Goal: Contribute content: Add original content to the website for others to see

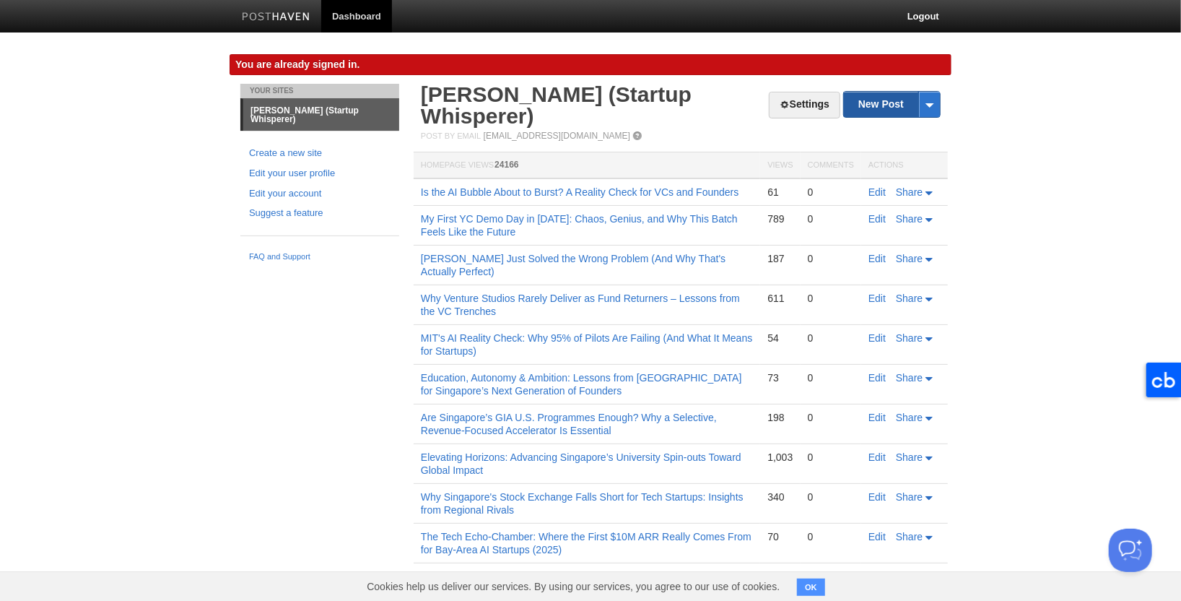
click at [868, 108] on link "New Post" at bounding box center [892, 104] width 96 height 25
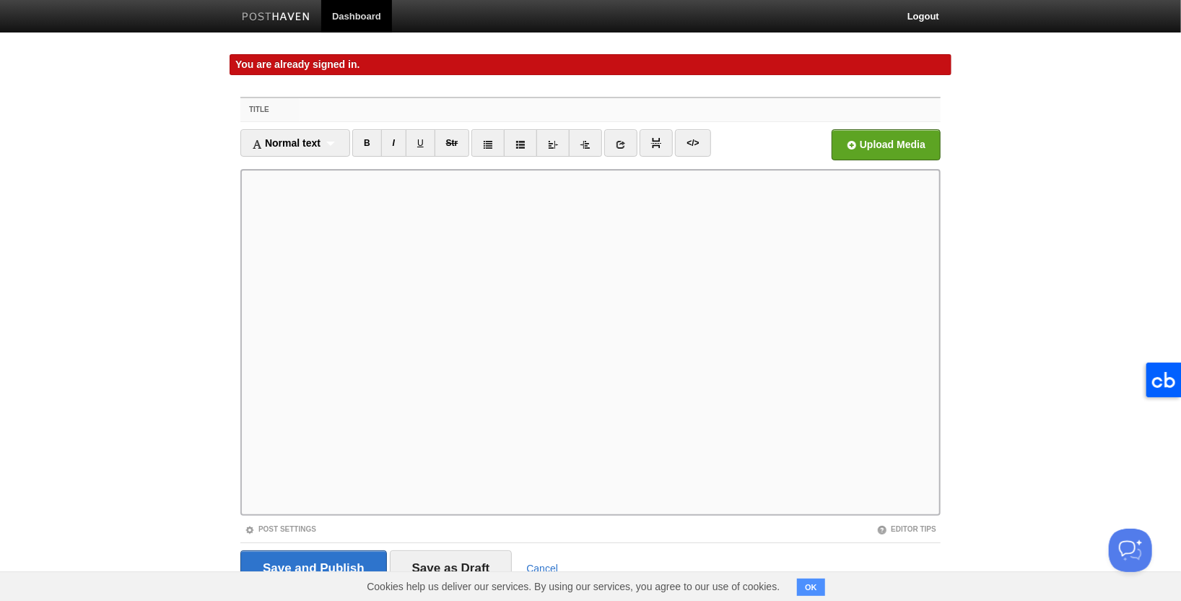
click at [325, 109] on input "Title" at bounding box center [620, 109] width 642 height 23
paste input "You Are Who You Surround Yourself With—and in AI, That 12-Month Gap Is Real"
drag, startPoint x: 708, startPoint y: 113, endPoint x: 298, endPoint y: 109, distance: 410.1
click at [298, 109] on div "Title You Are Who You Surround Yourself With—and in AI, That 12-Month Gap Is Re…" at bounding box center [590, 110] width 700 height 24
type input "You Are Who You Surround Yourself With—and in AI, That 12-Month Gap Is Real"
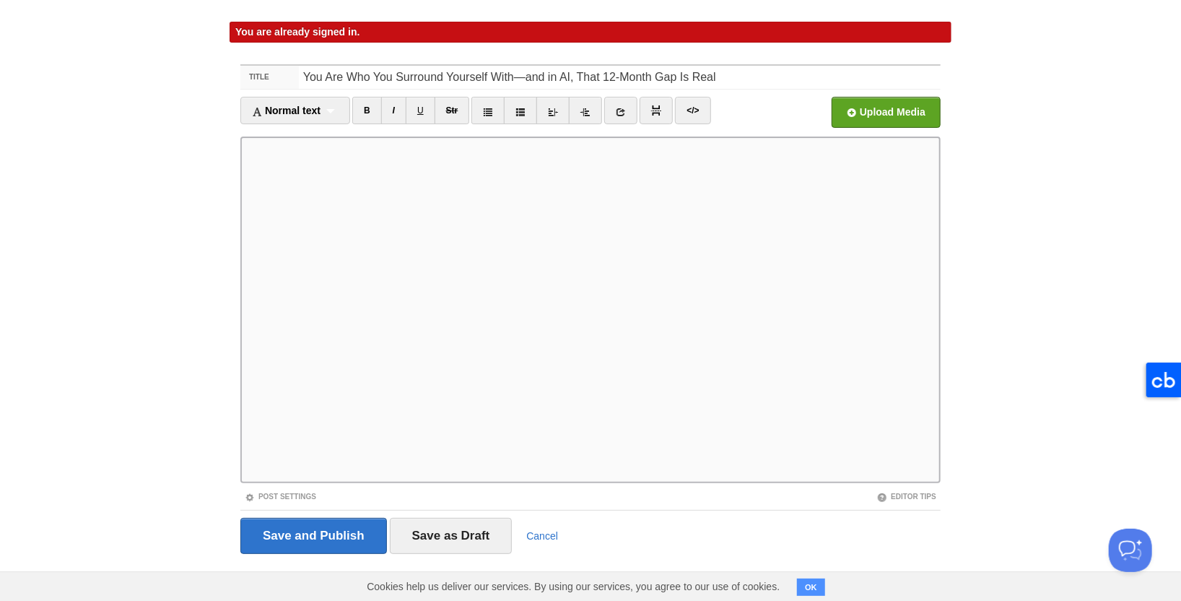
scroll to position [38, 0]
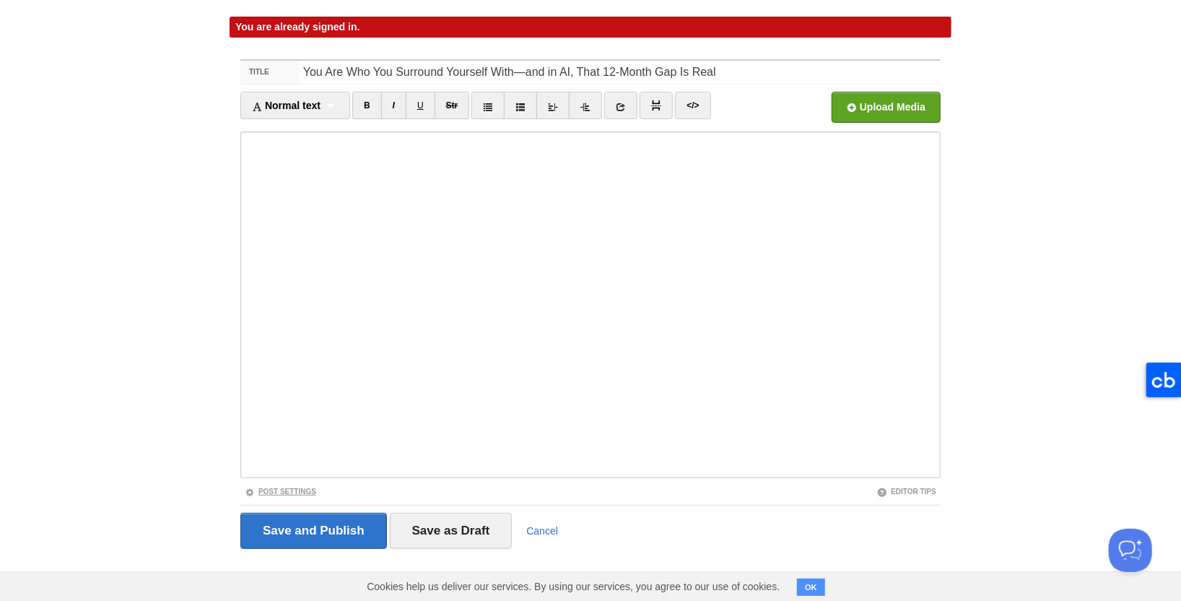
click at [308, 492] on link "Post Settings" at bounding box center [280, 491] width 71 height 8
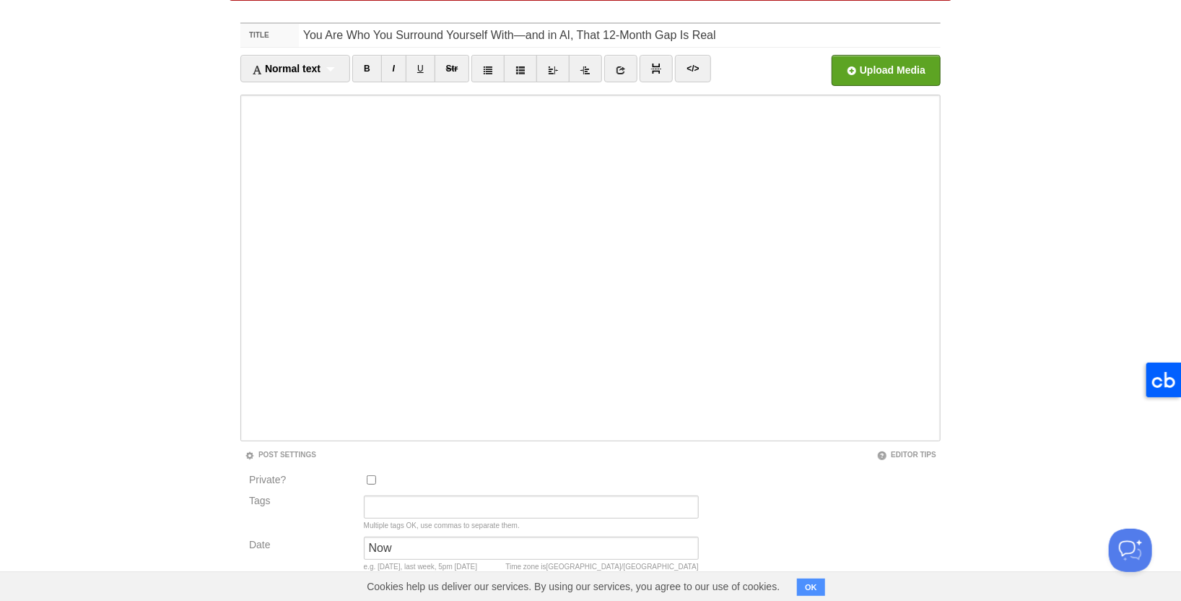
scroll to position [141, 0]
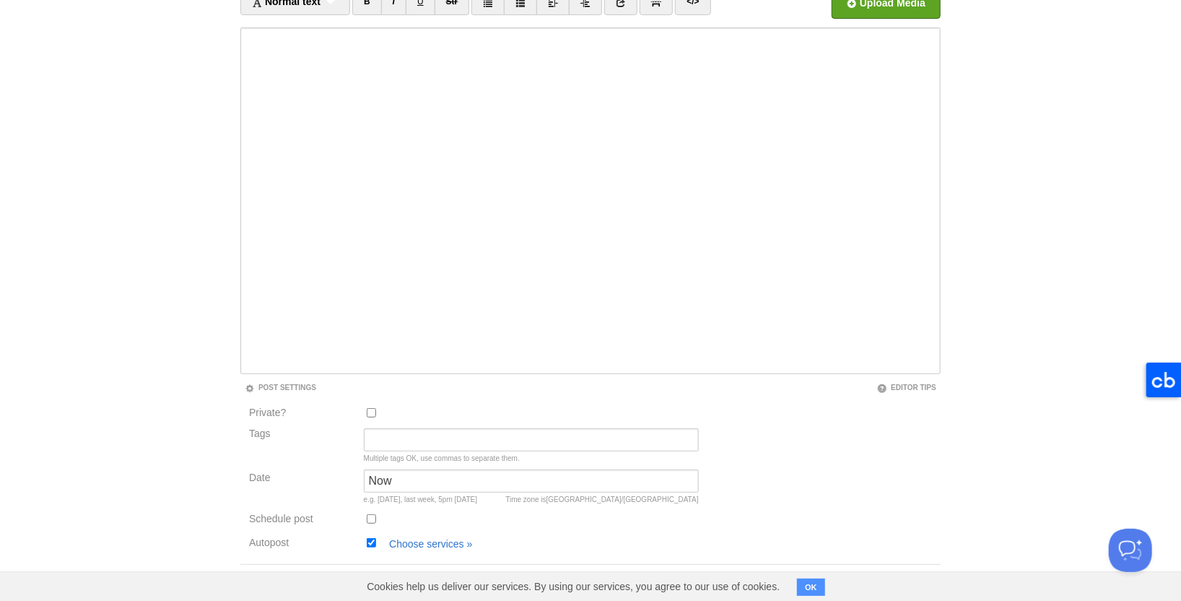
click at [370, 541] on input "Autopost" at bounding box center [371, 542] width 9 height 9
checkbox input "false"
click at [297, 386] on link "Post Settings" at bounding box center [280, 387] width 71 height 8
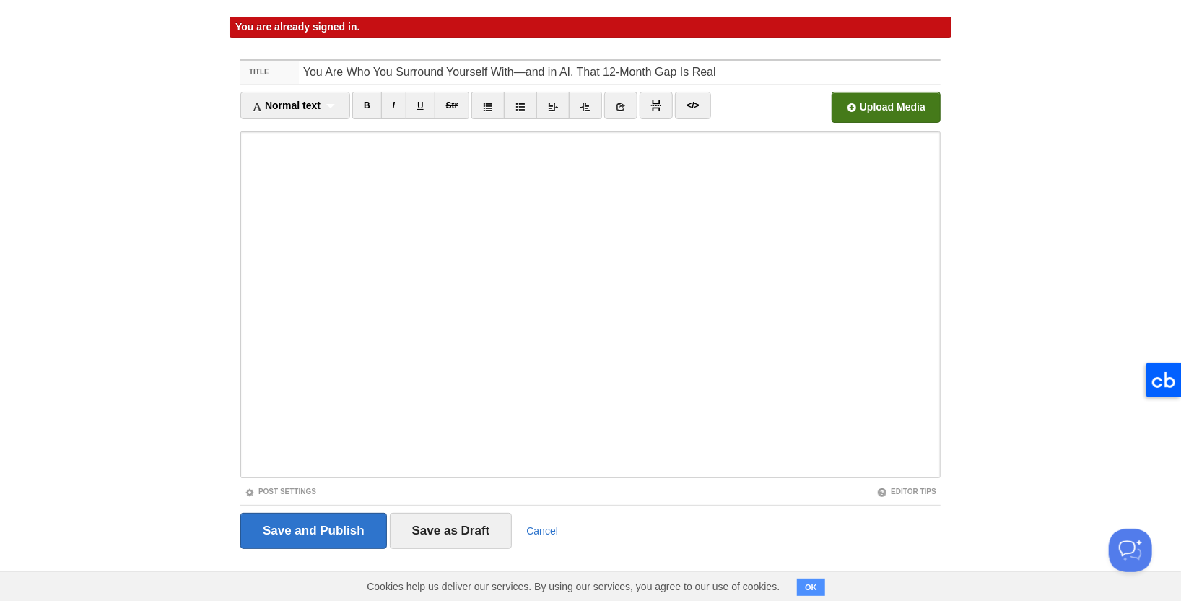
click at [862, 105] on input "file" at bounding box center [450, 111] width 1093 height 74
click at [352, 525] on input "Save and Publish" at bounding box center [313, 531] width 147 height 36
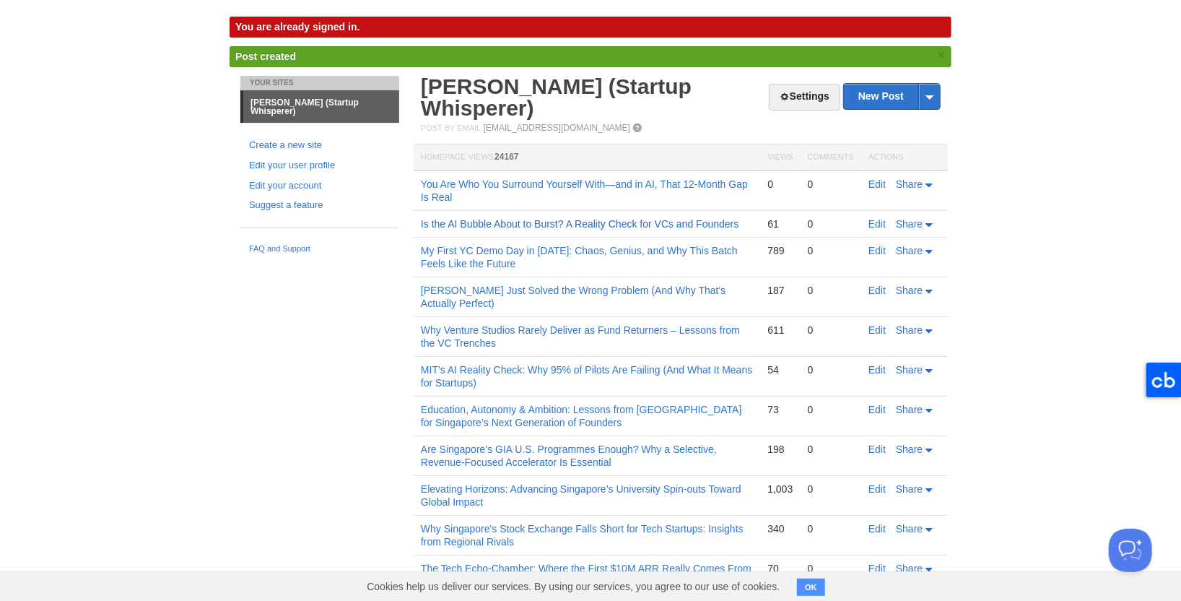
scroll to position [35, 0]
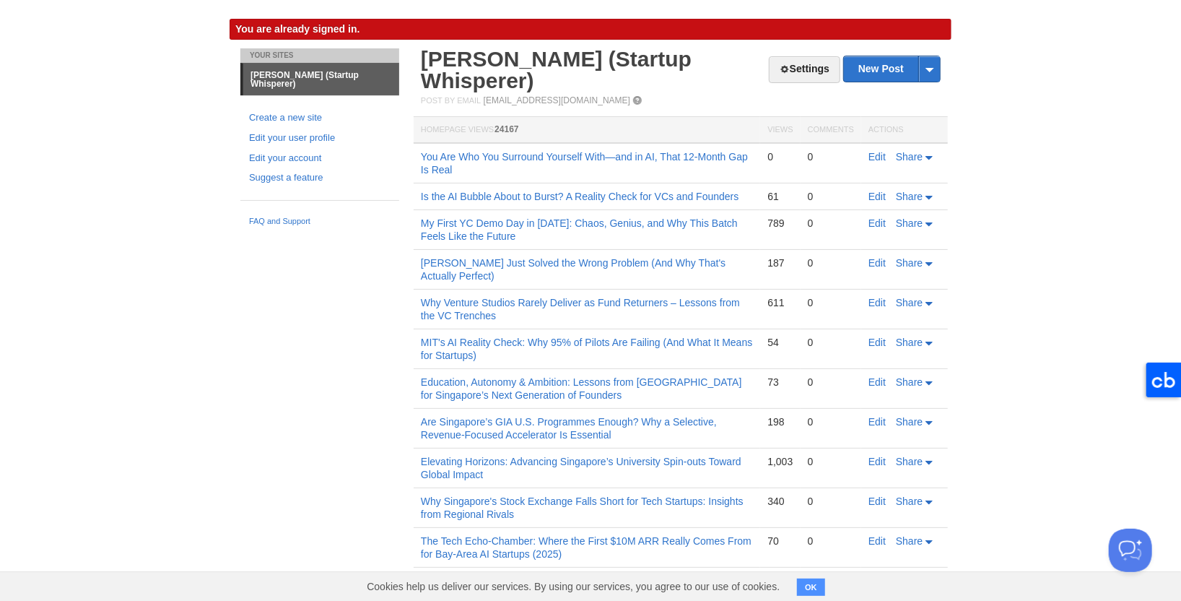
click at [1089, 39] on body "Dashboard Logout You are already signed in. You are already signed in. × Post c…" at bounding box center [590, 491] width 1181 height 1053
